Goal: Information Seeking & Learning: Check status

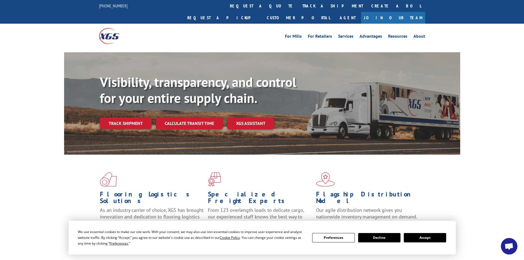
click at [475, 176] on div "Flooring Logistics Solutions As an industry carrier of choice, XGS has brought …" at bounding box center [262, 210] width 524 height 111
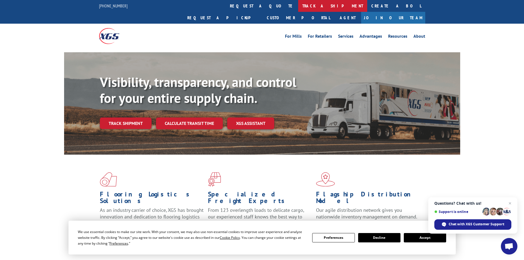
click at [298, 7] on link "track a shipment" at bounding box center [332, 6] width 69 height 12
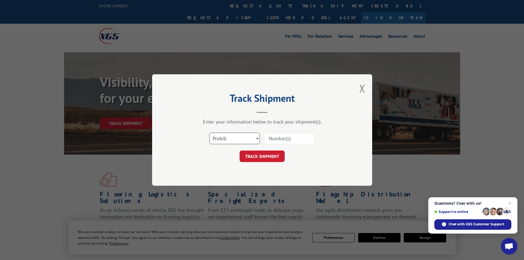
click at [240, 139] on select "Select category... Probill BOL PO" at bounding box center [234, 139] width 51 height 12
select select "po"
click at [209, 133] on select "Select category... Probill BOL PO" at bounding box center [234, 139] width 51 height 12
click at [294, 138] on input at bounding box center [289, 139] width 51 height 12
type input "10542915"
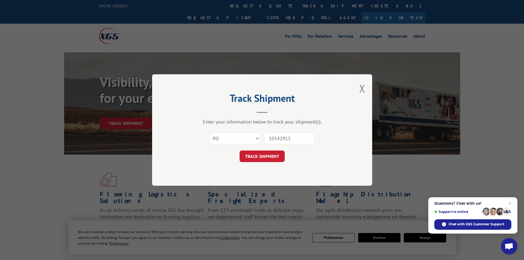
click at [240, 151] on button "TRACK SHIPMENT" at bounding box center [262, 157] width 45 height 12
